Goal: Task Accomplishment & Management: Use online tool/utility

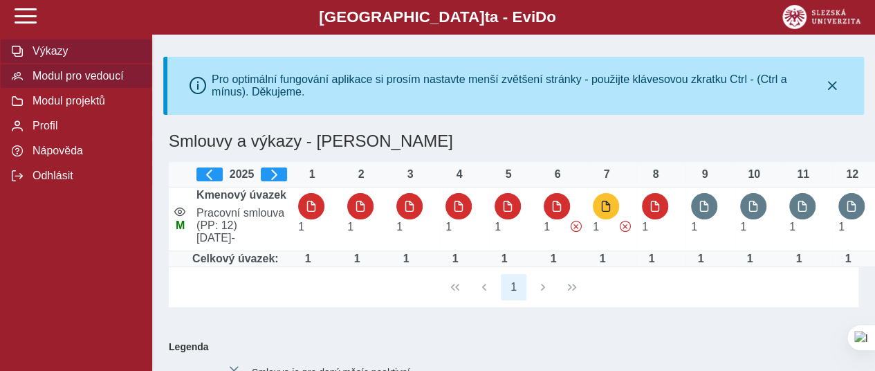
click at [48, 82] on span "Modul pro vedoucí" at bounding box center [84, 76] width 112 height 12
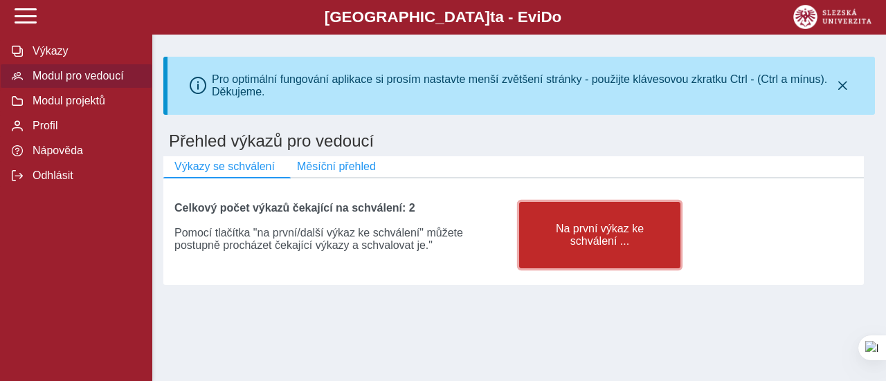
click at [584, 235] on span "Na první výkaz ke schválení ..." at bounding box center [600, 235] width 138 height 25
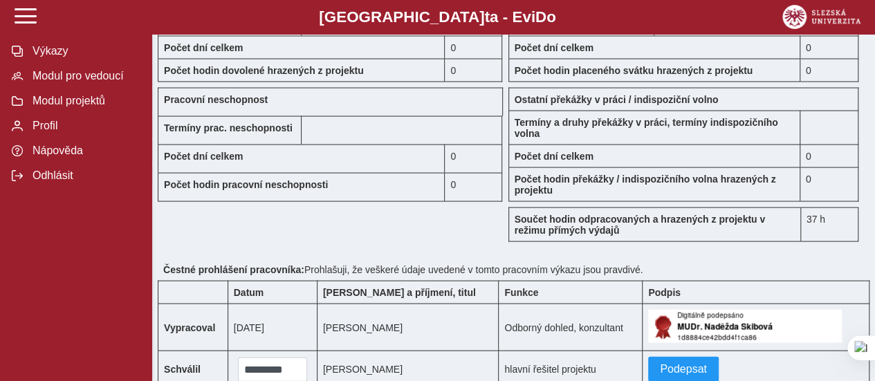
scroll to position [1452, 0]
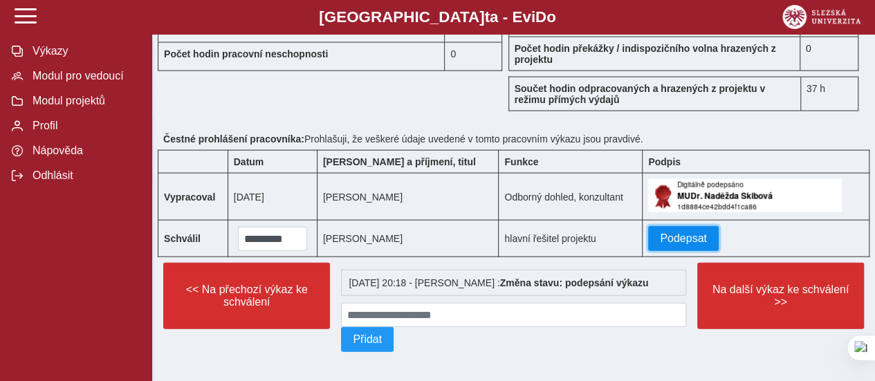
click at [667, 232] on span "Podepsat" at bounding box center [683, 238] width 47 height 12
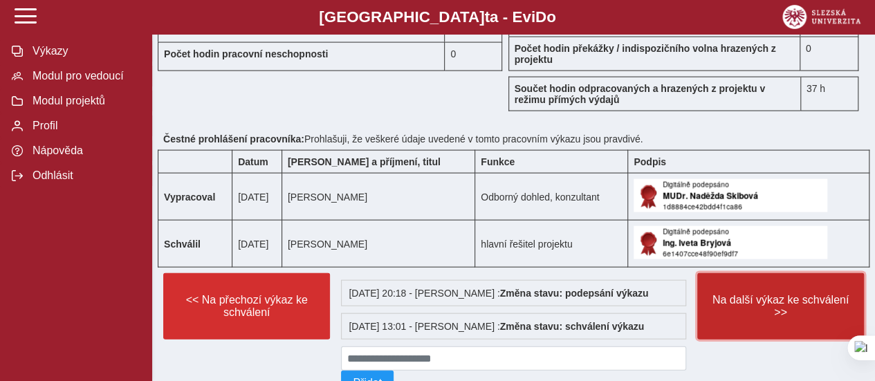
click at [789, 294] on span "Na další výkaz ke schválení >>" at bounding box center [780, 306] width 143 height 25
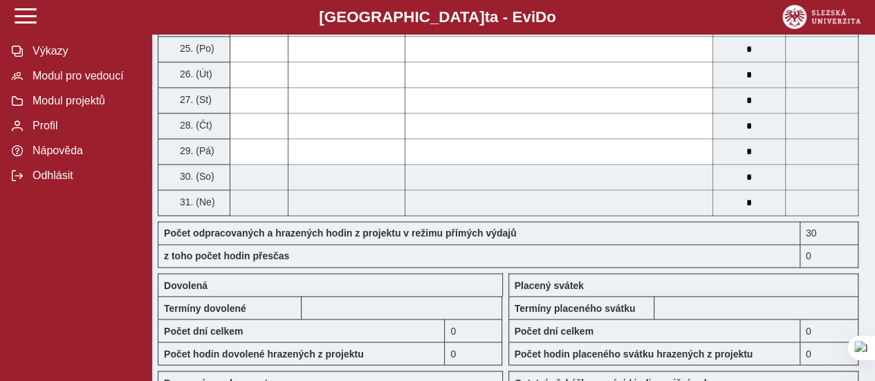
scroll to position [1452, 0]
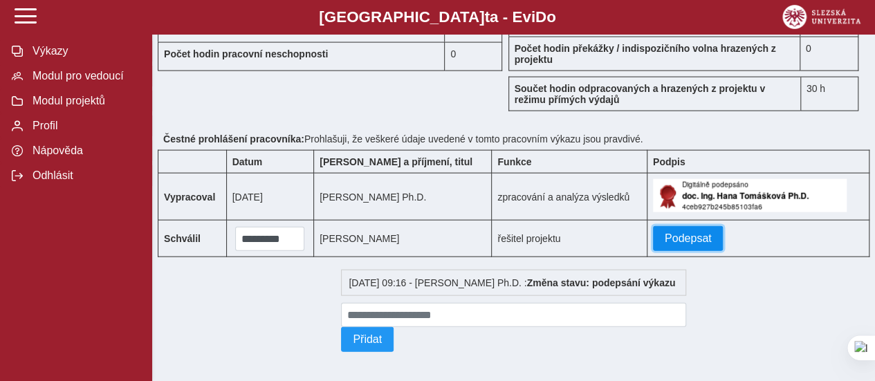
click at [667, 232] on span "Podepsat" at bounding box center [688, 238] width 47 height 12
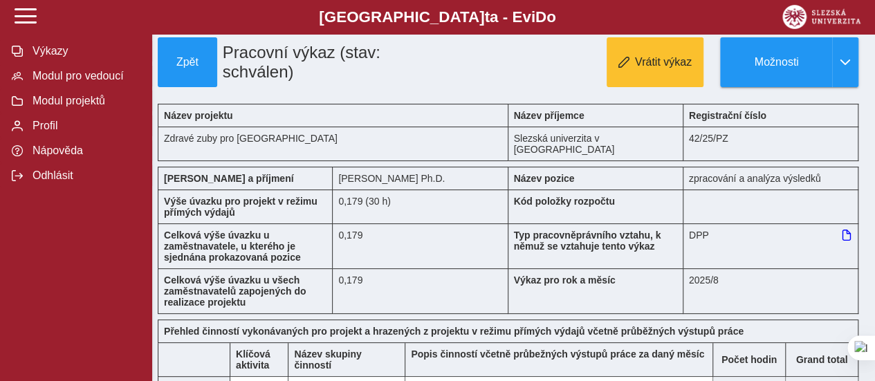
scroll to position [0, 0]
